Goal: Transaction & Acquisition: Subscribe to service/newsletter

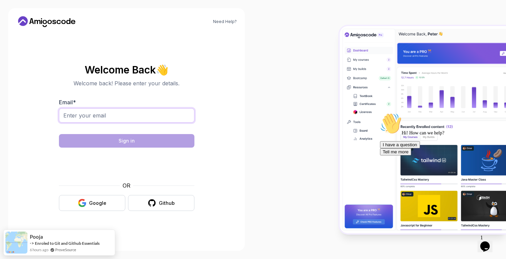
drag, startPoint x: 124, startPoint y: 111, endPoint x: 125, endPoint y: 120, distance: 9.6
click at [124, 111] on input "Email *" at bounding box center [127, 115] width 136 height 14
type input "[EMAIL_ADDRESS][DOMAIN_NAME]"
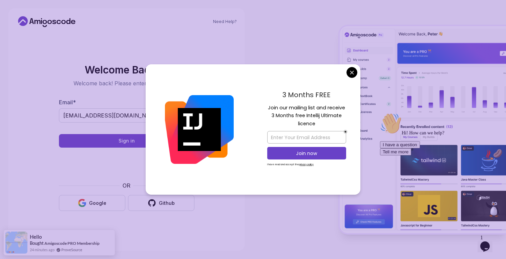
click at [355, 70] on body "Need Help? Welcome Back 👋 Welcome back! Please enter your details. Email * [EMA…" at bounding box center [253, 129] width 506 height 259
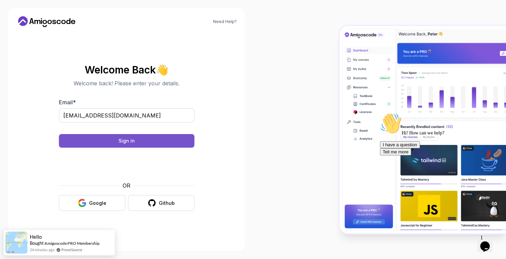
click at [118, 142] on button "Sign in" at bounding box center [127, 141] width 136 height 14
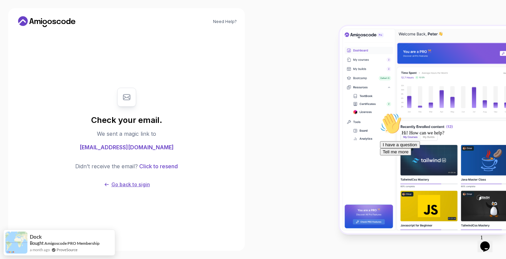
click at [141, 183] on p "Go back to sigin" at bounding box center [130, 184] width 39 height 7
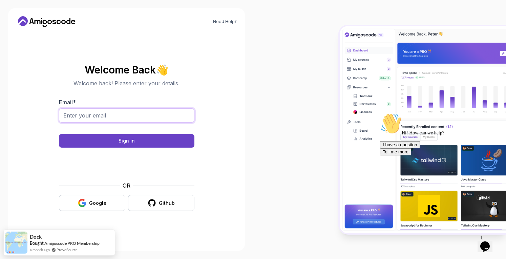
click at [122, 120] on input "Email *" at bounding box center [127, 115] width 136 height 14
type input "[EMAIL_ADDRESS][DOMAIN_NAME]"
drag, startPoint x: 125, startPoint y: 141, endPoint x: 74, endPoint y: 172, distance: 59.9
click at [65, 188] on form "Email * [EMAIL_ADDRESS][DOMAIN_NAME] Sign in OR Google Github" at bounding box center [127, 154] width 136 height 113
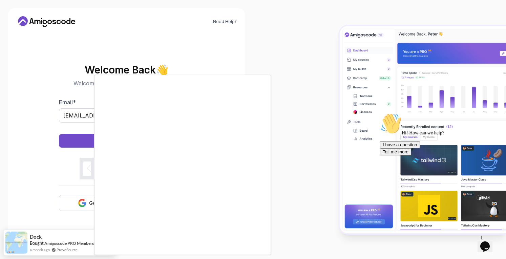
click at [83, 208] on div at bounding box center [253, 129] width 506 height 259
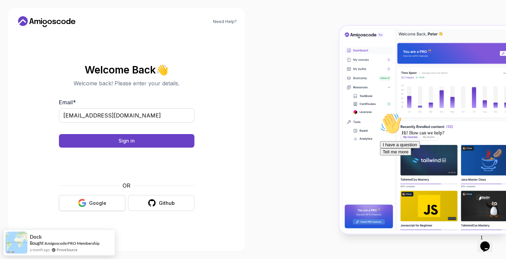
click at [97, 202] on div "Google" at bounding box center [97, 203] width 17 height 7
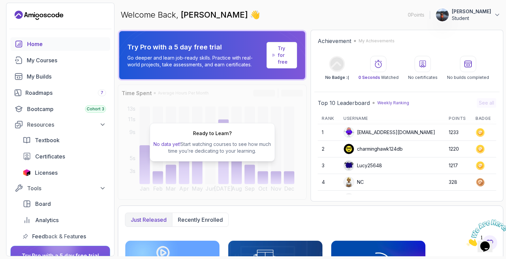
click at [37, 18] on icon "Landing page" at bounding box center [39, 15] width 49 height 11
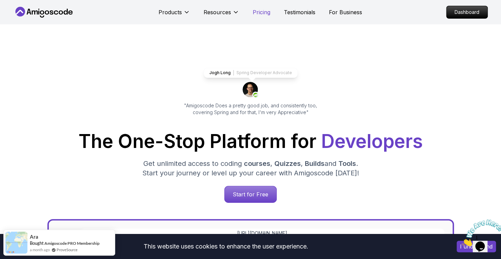
click at [258, 8] on p "Pricing" at bounding box center [262, 12] width 18 height 8
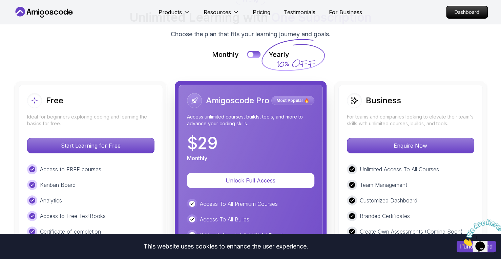
scroll to position [1523, 0]
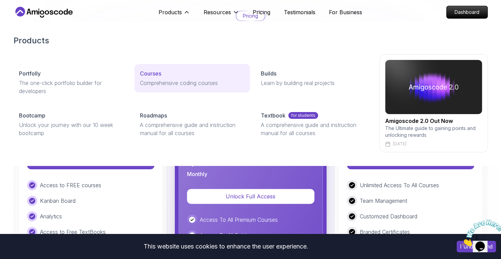
click at [157, 79] on p "Comprehensive coding courses" at bounding box center [192, 83] width 105 height 8
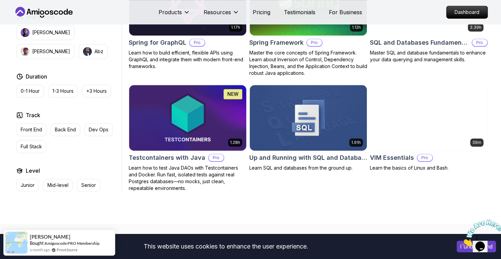
scroll to position [1762, 0]
